Goal: Find specific page/section: Find specific page/section

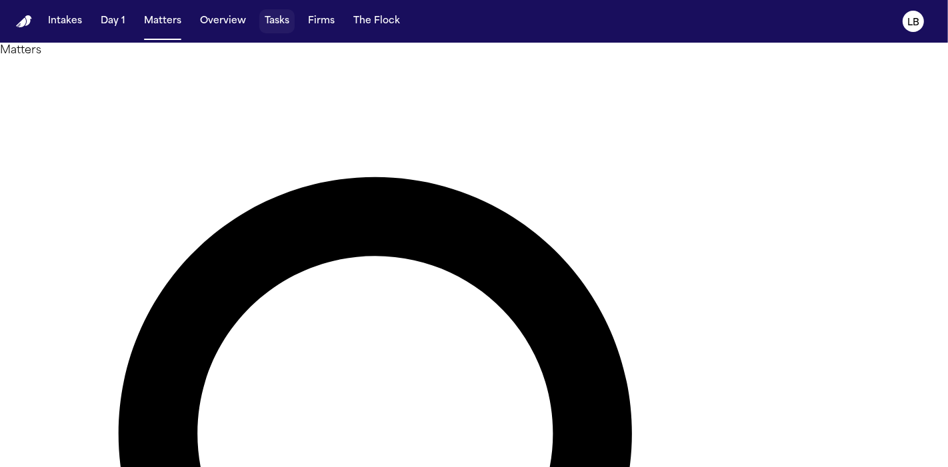
click at [279, 12] on button "Tasks" at bounding box center [276, 21] width 35 height 24
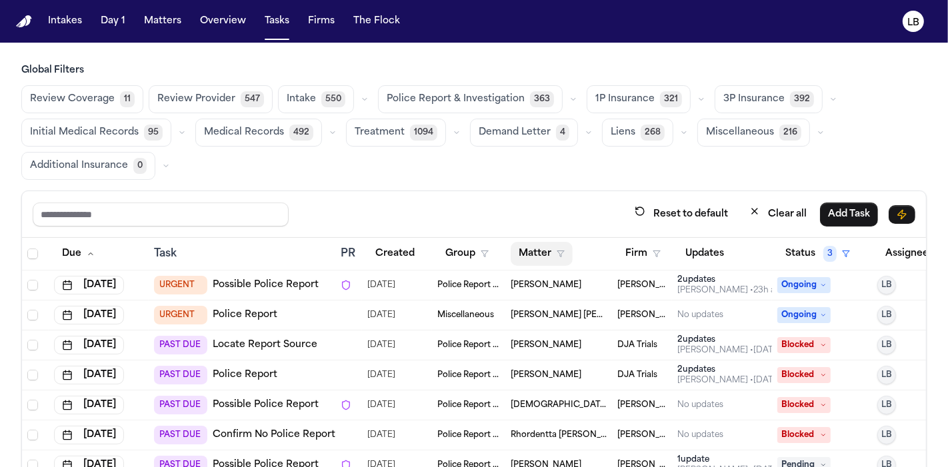
click at [535, 250] on button "Matter" at bounding box center [541, 254] width 62 height 24
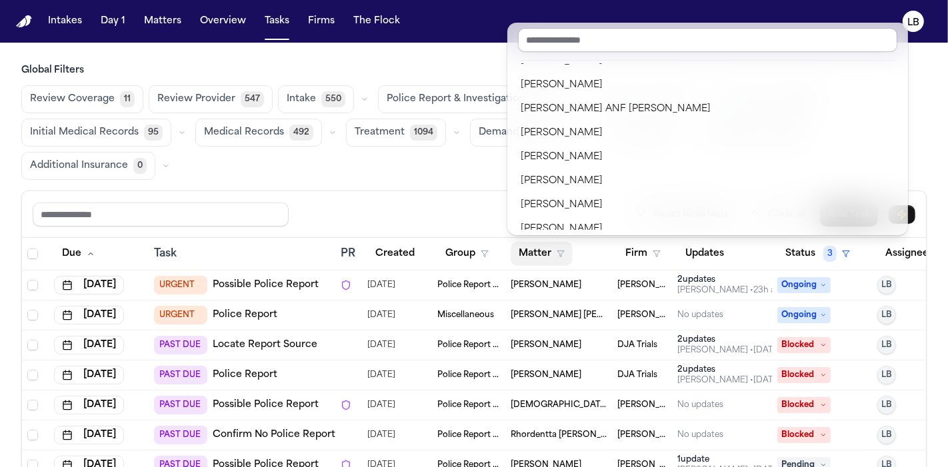
scroll to position [965, 0]
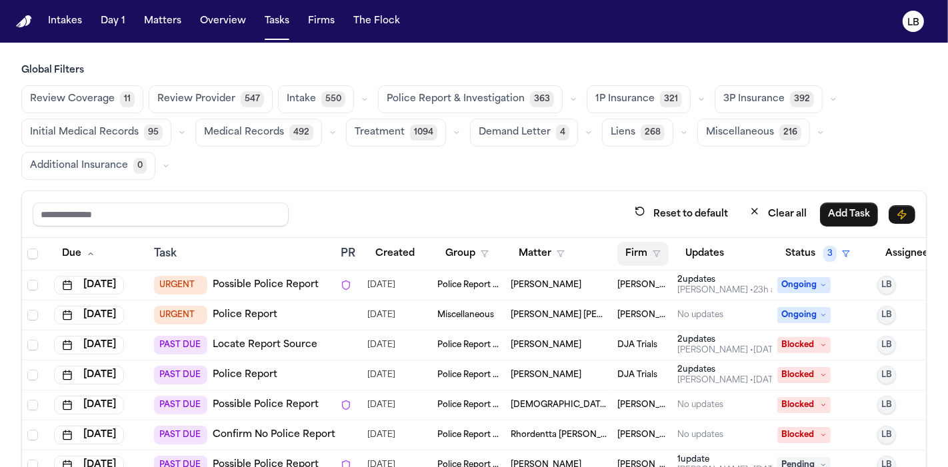
click at [641, 254] on button "Firm" at bounding box center [642, 254] width 51 height 24
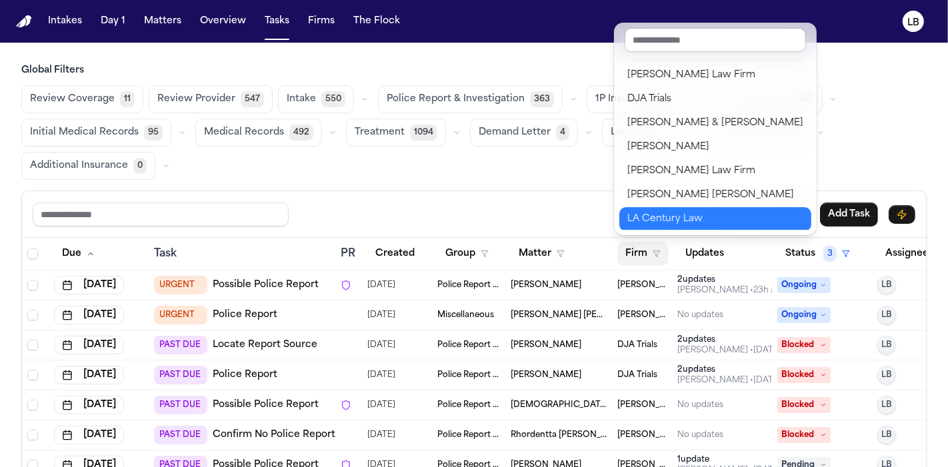
scroll to position [313, 0]
click at [668, 220] on div "[US_STATE] Injury Lawyers" at bounding box center [715, 219] width 176 height 16
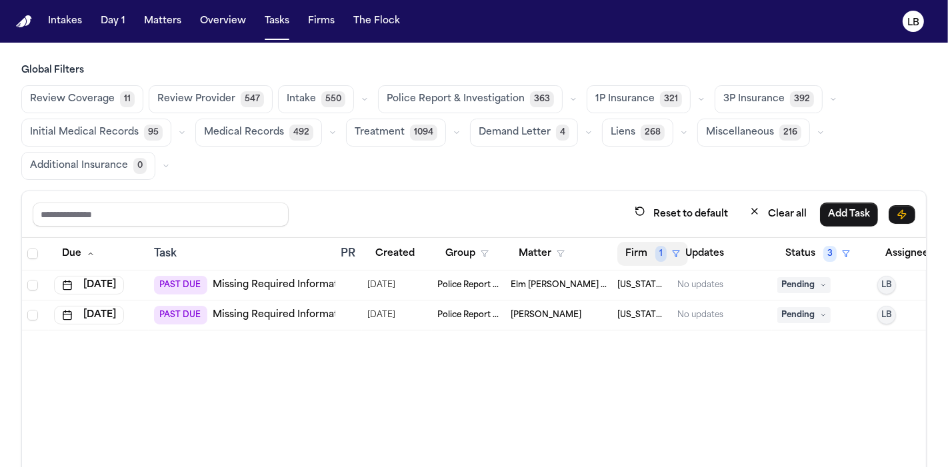
click at [646, 245] on button "Firm 1" at bounding box center [652, 254] width 71 height 24
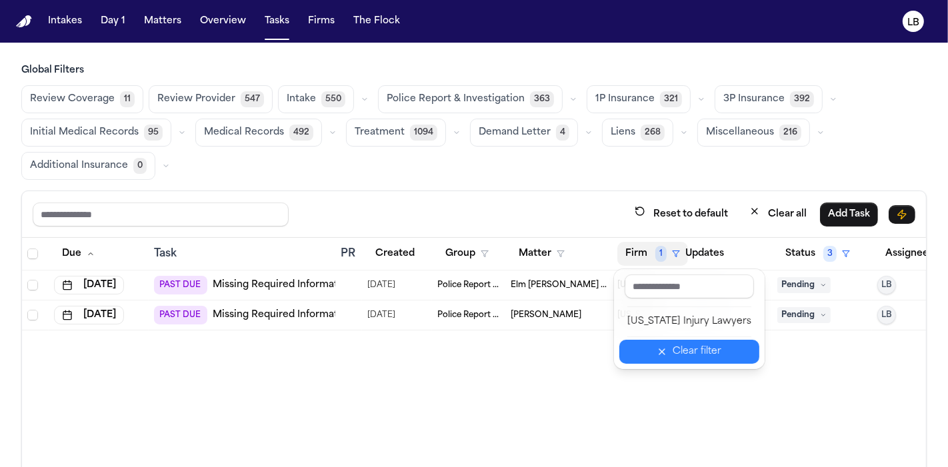
click at [672, 344] on div "Clear filter" at bounding box center [696, 352] width 49 height 16
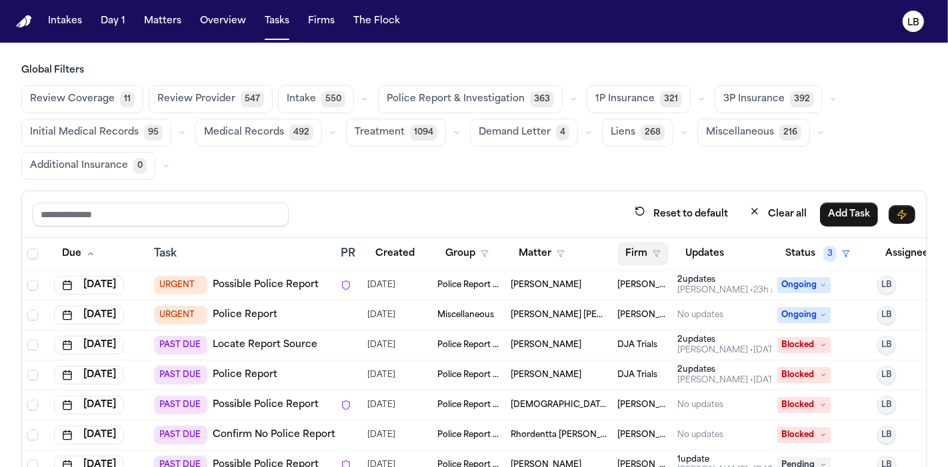
click at [643, 251] on button "Firm" at bounding box center [642, 254] width 51 height 24
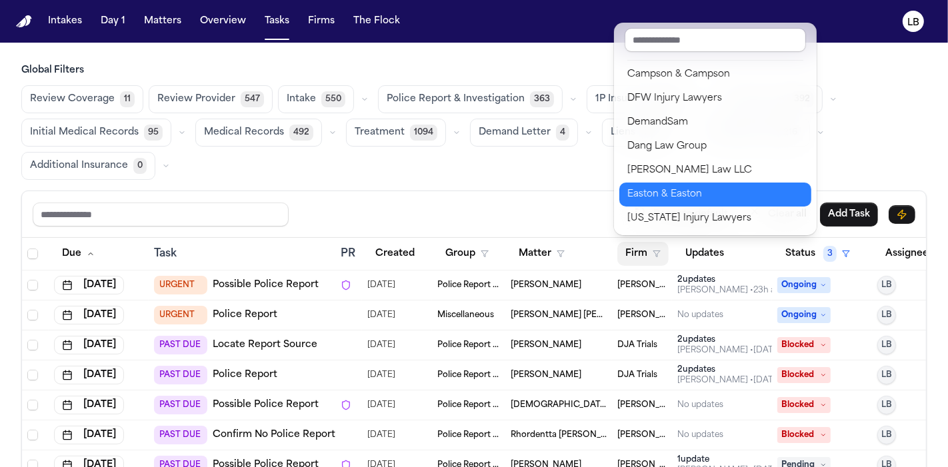
click at [656, 201] on div "Easton & Easton" at bounding box center [715, 195] width 176 height 16
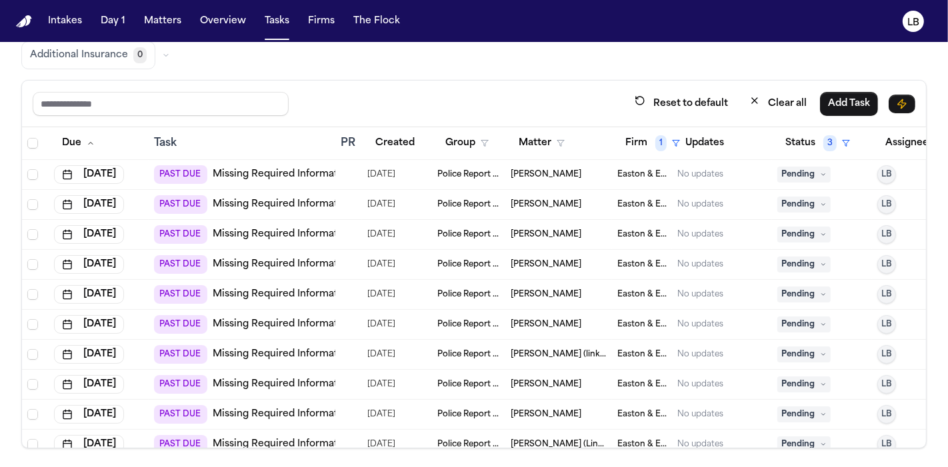
scroll to position [411, 0]
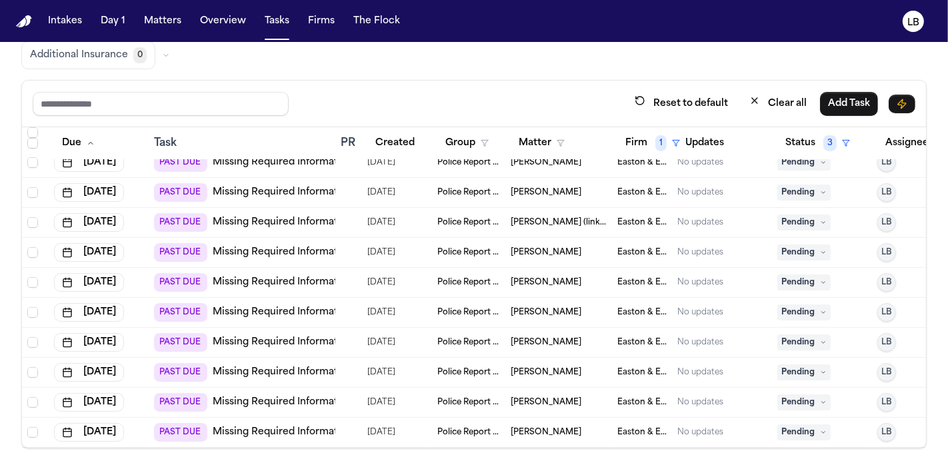
click at [647, 153] on th "Firm 1" at bounding box center [642, 143] width 60 height 33
click at [645, 141] on button "Firm 1" at bounding box center [652, 143] width 71 height 24
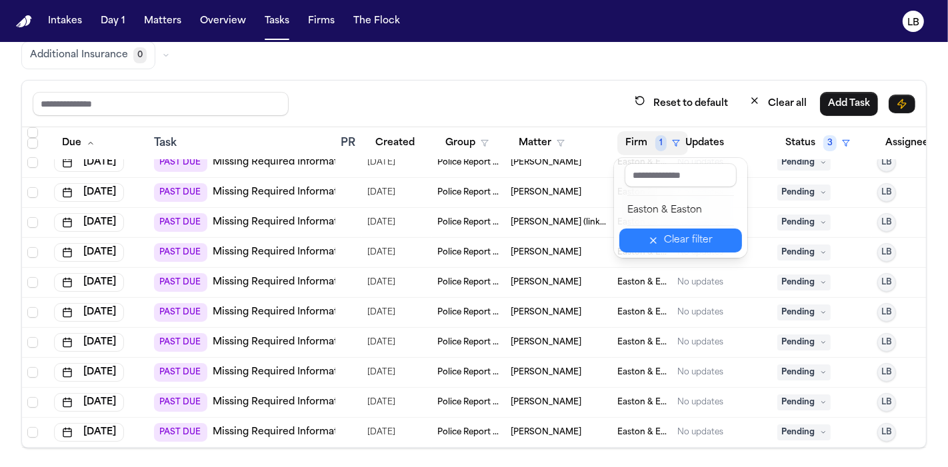
click at [676, 233] on div "Clear filter" at bounding box center [688, 241] width 49 height 16
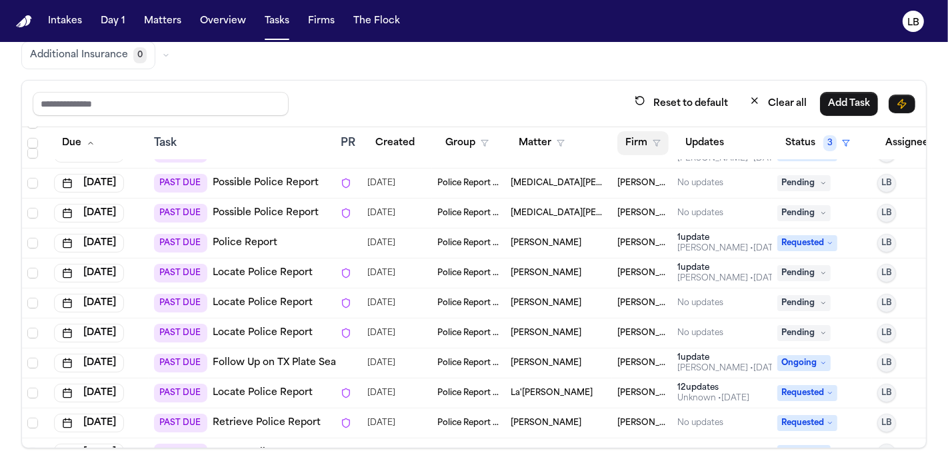
click at [650, 146] on button "Firm" at bounding box center [642, 143] width 51 height 24
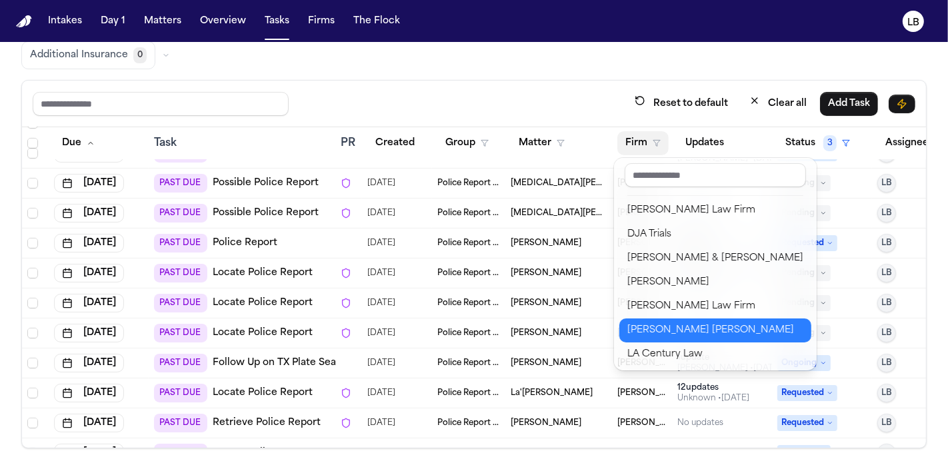
scroll to position [313, 0]
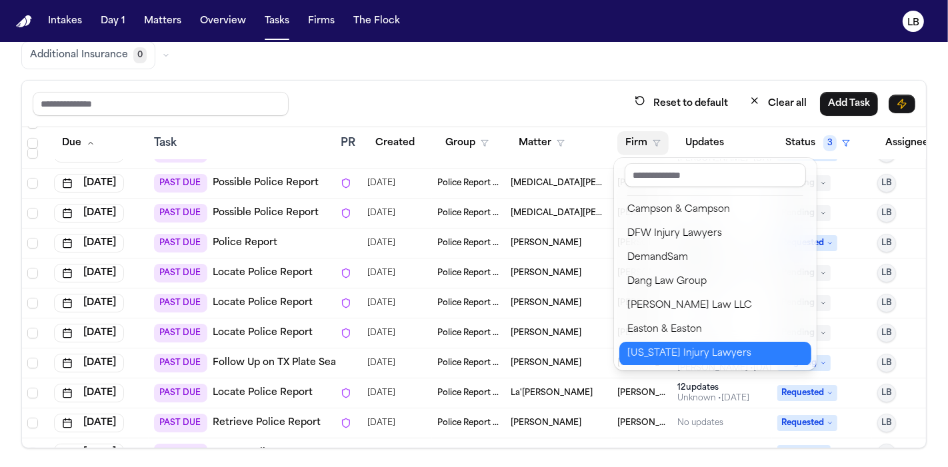
click at [702, 353] on div "[US_STATE] Injury Lawyers" at bounding box center [715, 354] width 176 height 16
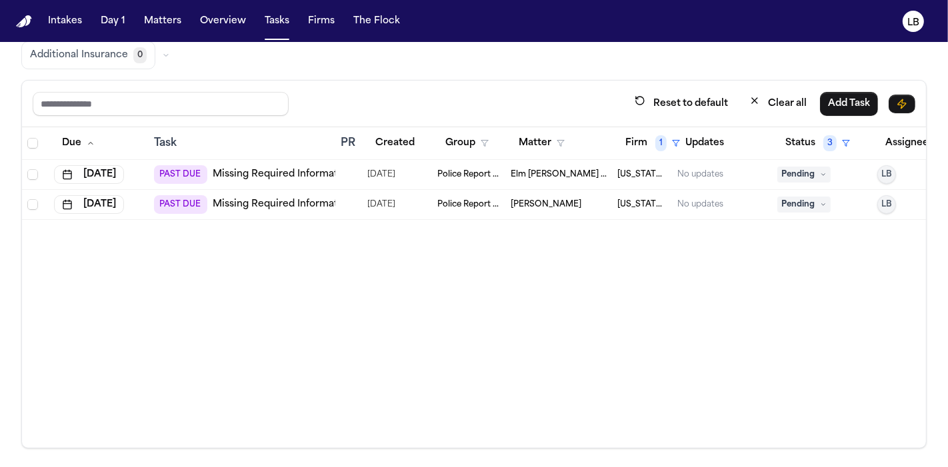
click at [488, 195] on td "Police Report & Investigation" at bounding box center [468, 205] width 73 height 30
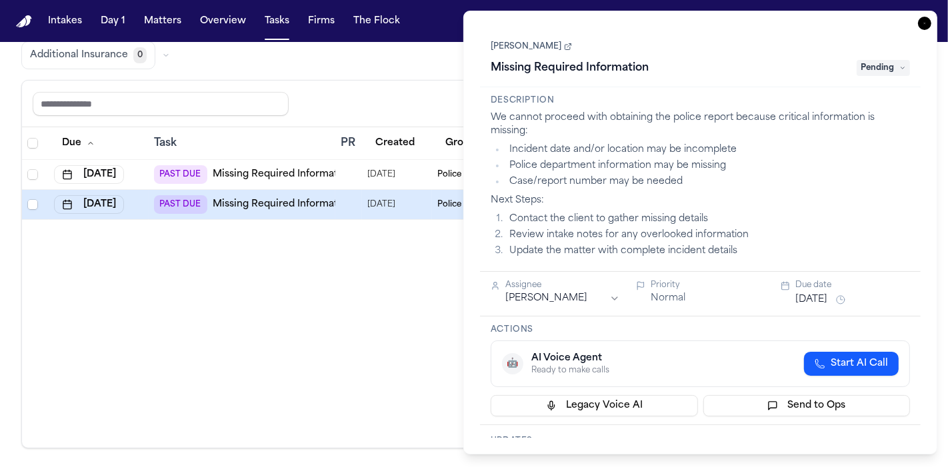
click at [533, 48] on link "[PERSON_NAME]" at bounding box center [530, 46] width 81 height 11
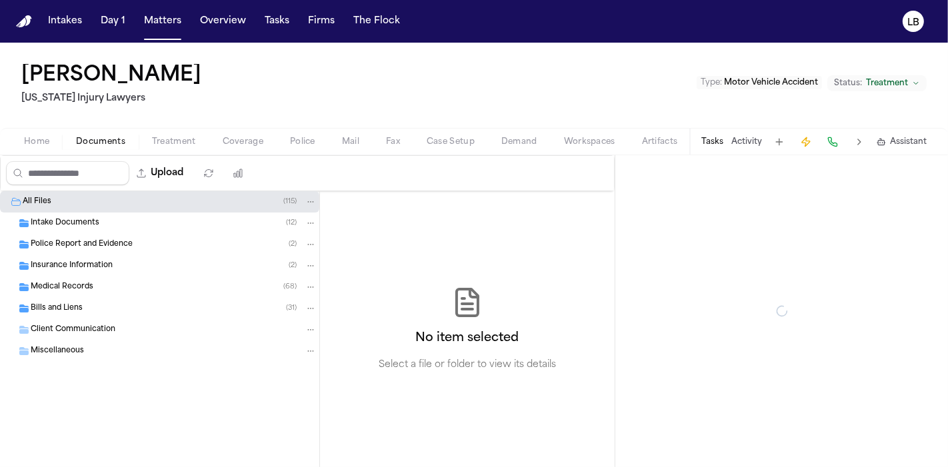
click at [110, 141] on span "Documents" at bounding box center [100, 142] width 49 height 11
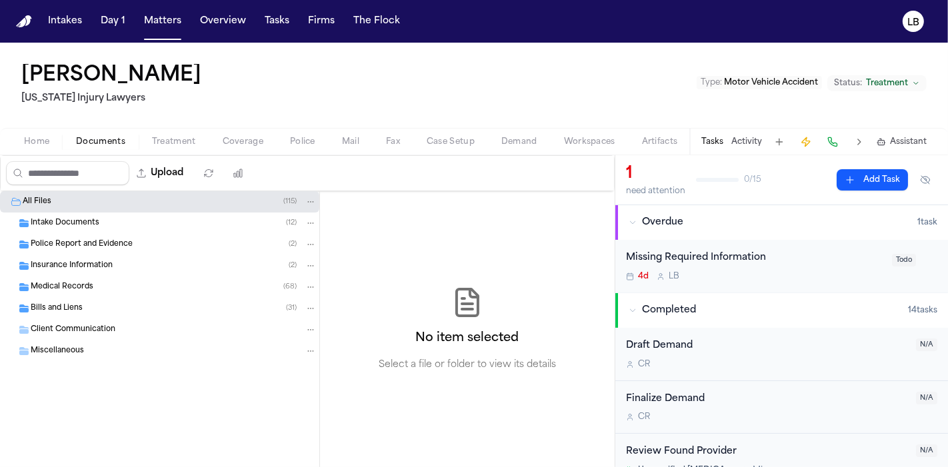
click at [84, 245] on span "Police Report and Evidence" at bounding box center [82, 244] width 102 height 11
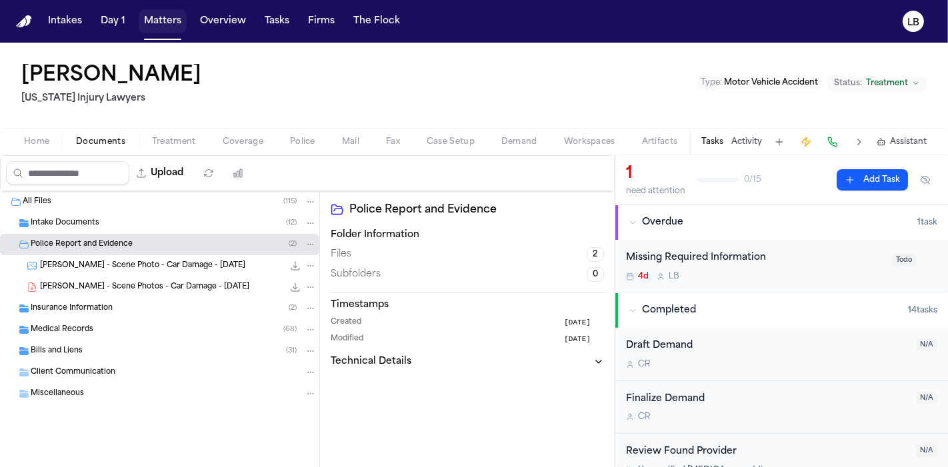
drag, startPoint x: 177, startPoint y: 27, endPoint x: 301, endPoint y: 1, distance: 126.6
click at [177, 27] on button "Matters" at bounding box center [163, 21] width 48 height 24
